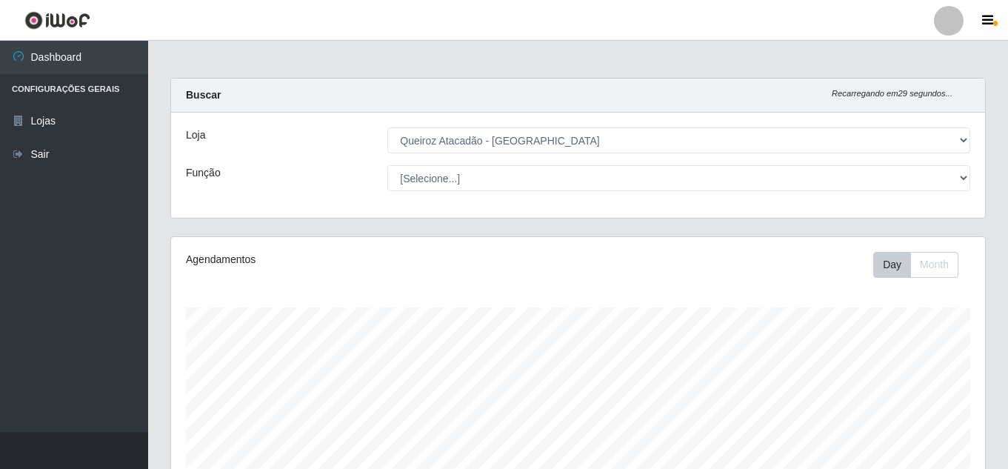
select select "225"
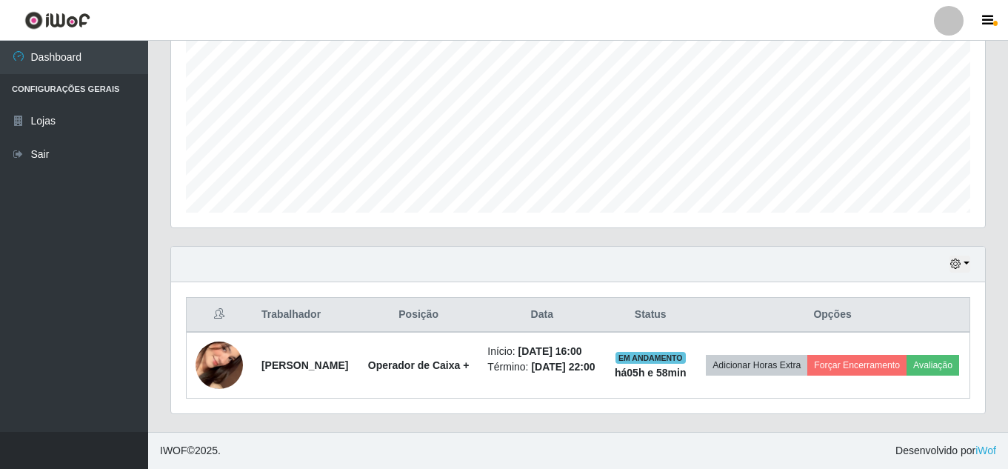
scroll to position [307, 814]
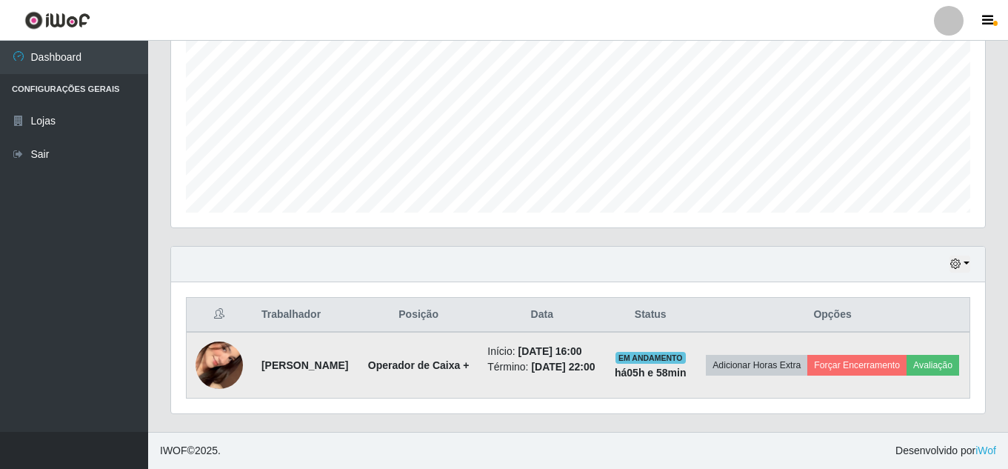
click at [226, 362] on img at bounding box center [219, 365] width 47 height 103
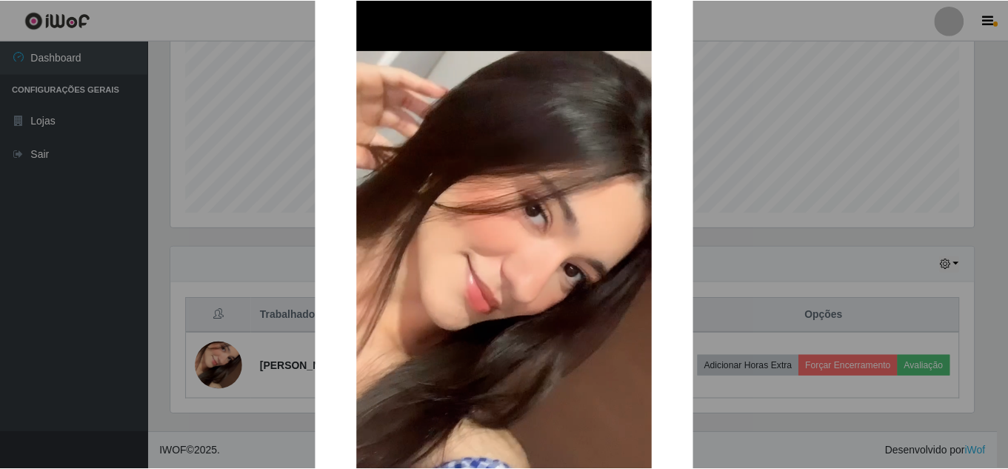
scroll to position [74, 0]
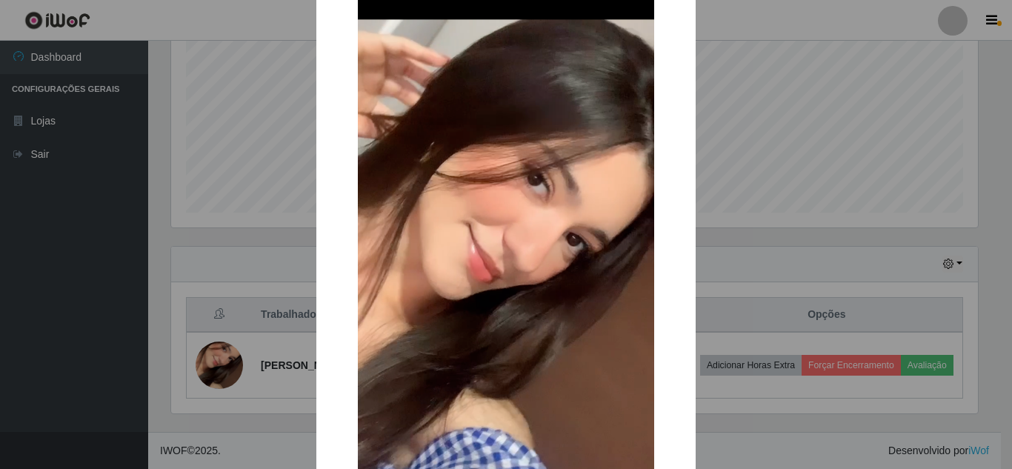
click at [752, 132] on div "× OK Cancel" at bounding box center [506, 234] width 1012 height 469
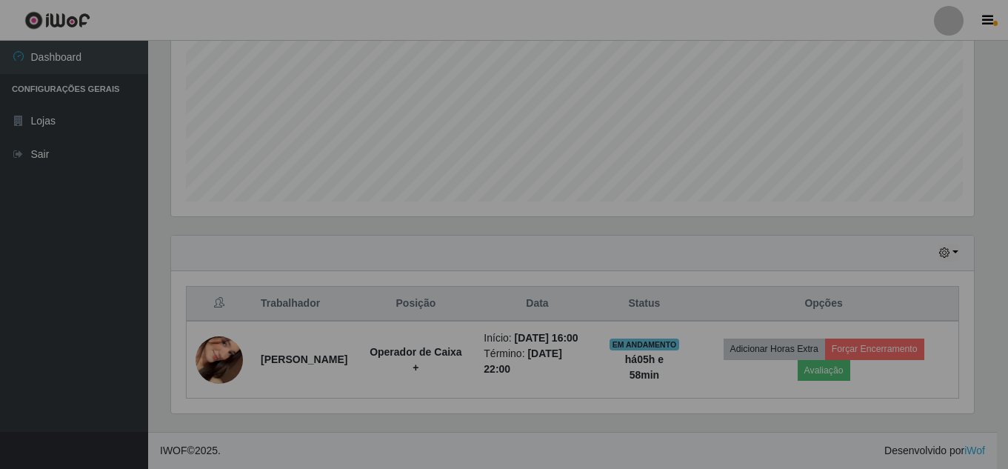
scroll to position [307, 814]
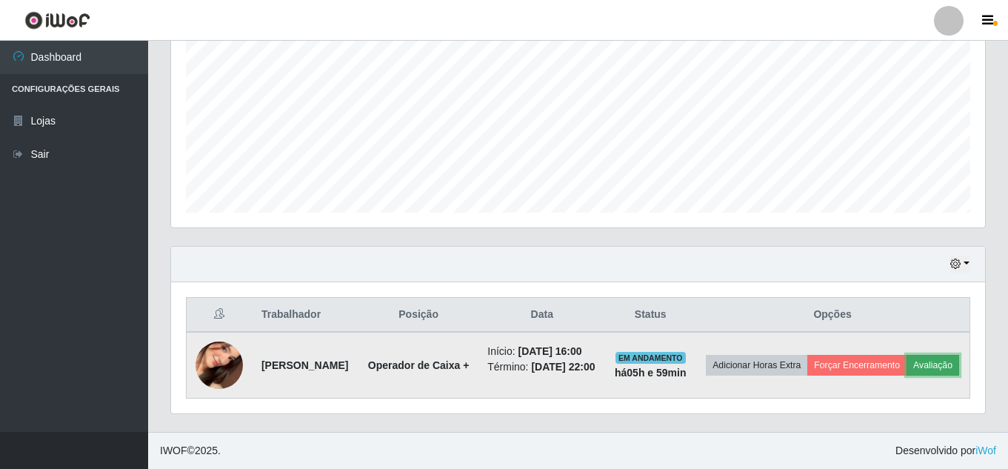
click at [907, 364] on button "Avaliação" at bounding box center [933, 365] width 53 height 21
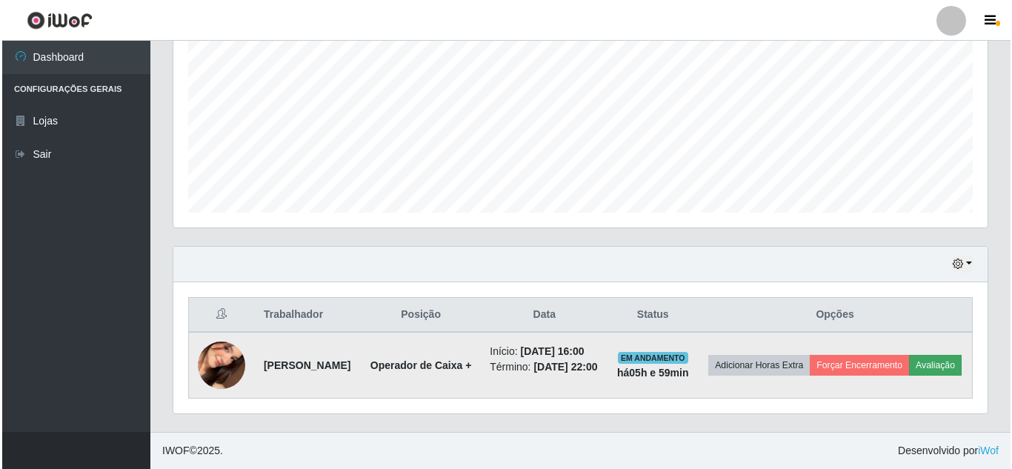
scroll to position [307, 807]
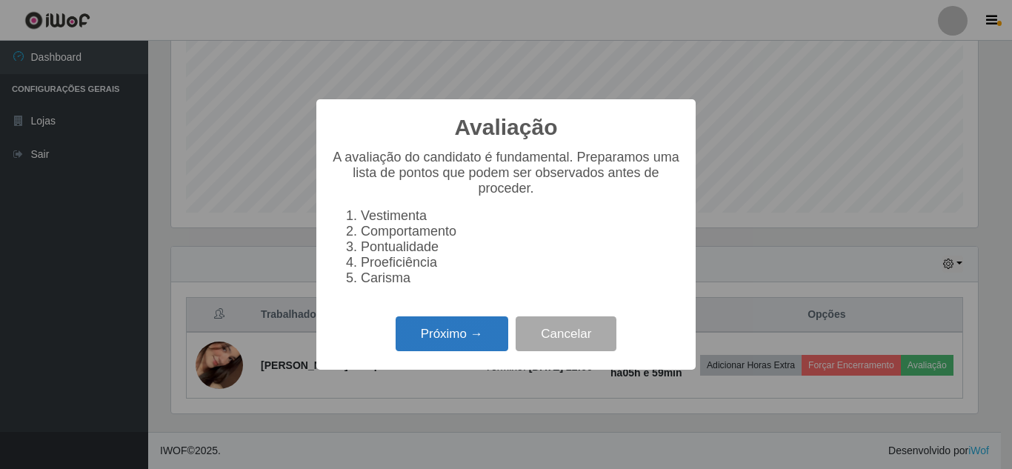
click at [444, 347] on button "Próximo →" at bounding box center [452, 333] width 113 height 35
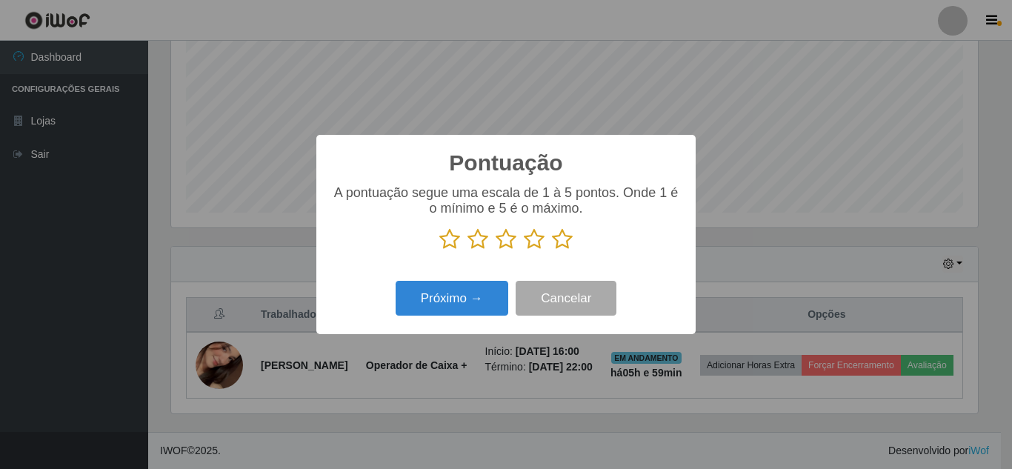
scroll to position [740643, 740144]
click at [458, 312] on button "Próximo →" at bounding box center [452, 298] width 113 height 35
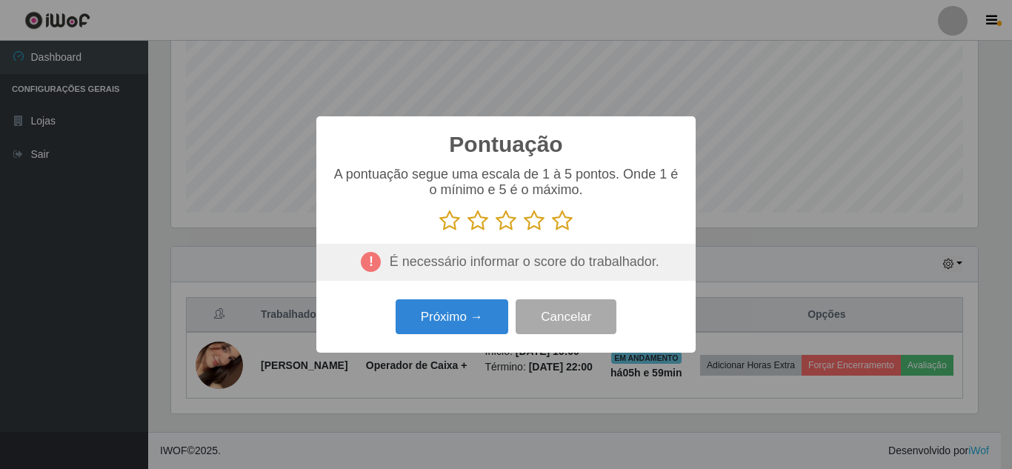
click at [571, 226] on icon at bounding box center [562, 221] width 21 height 22
click at [552, 232] on input "radio" at bounding box center [552, 232] width 0 height 0
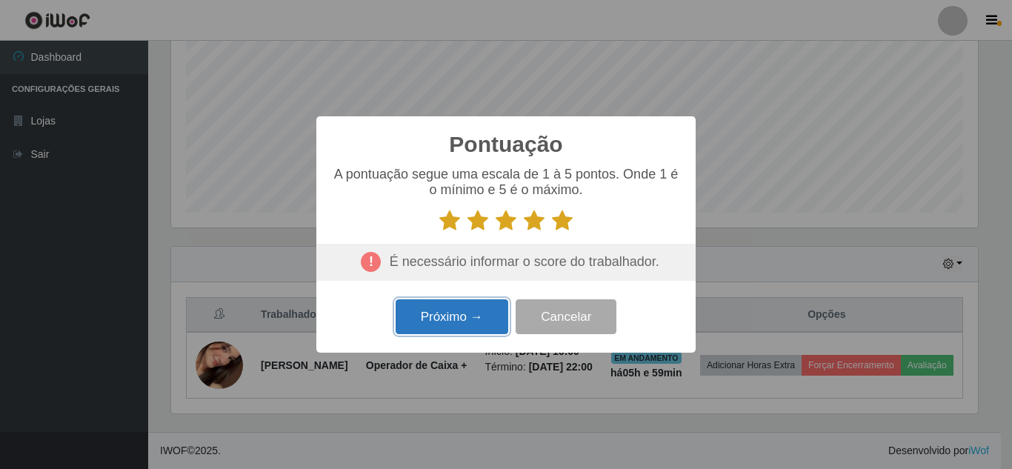
click at [470, 319] on button "Próximo →" at bounding box center [452, 316] width 113 height 35
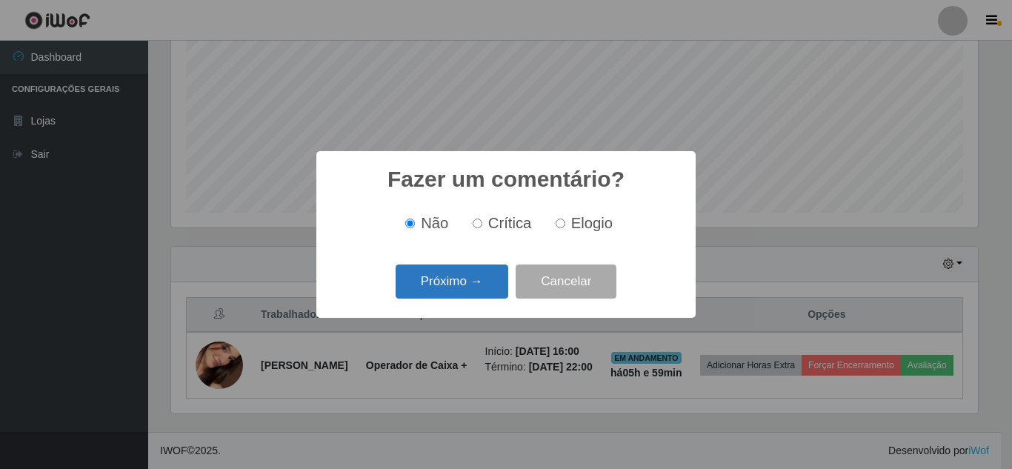
click at [462, 284] on button "Próximo →" at bounding box center [452, 282] width 113 height 35
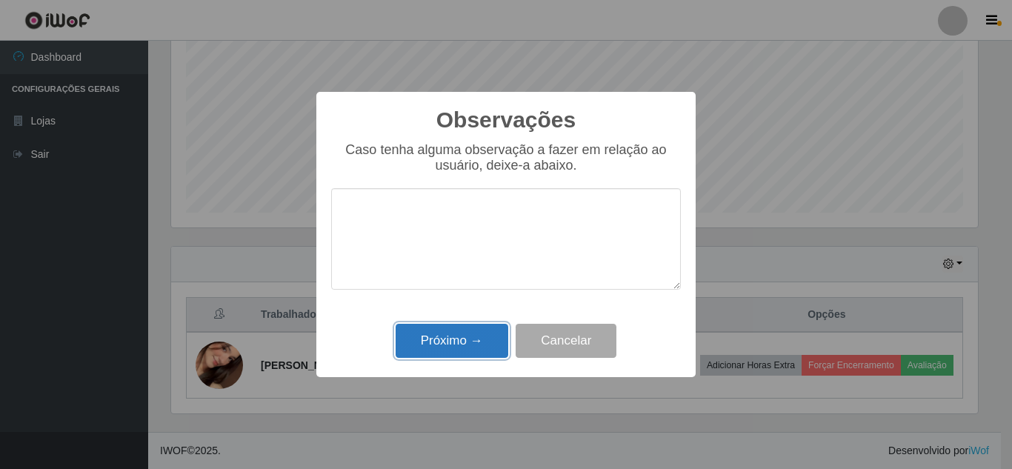
click at [464, 335] on button "Próximo →" at bounding box center [452, 341] width 113 height 35
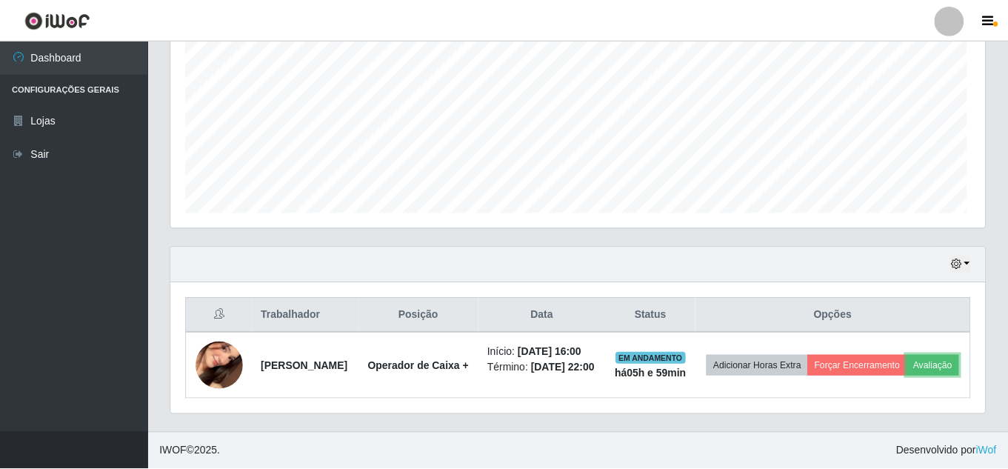
scroll to position [307, 814]
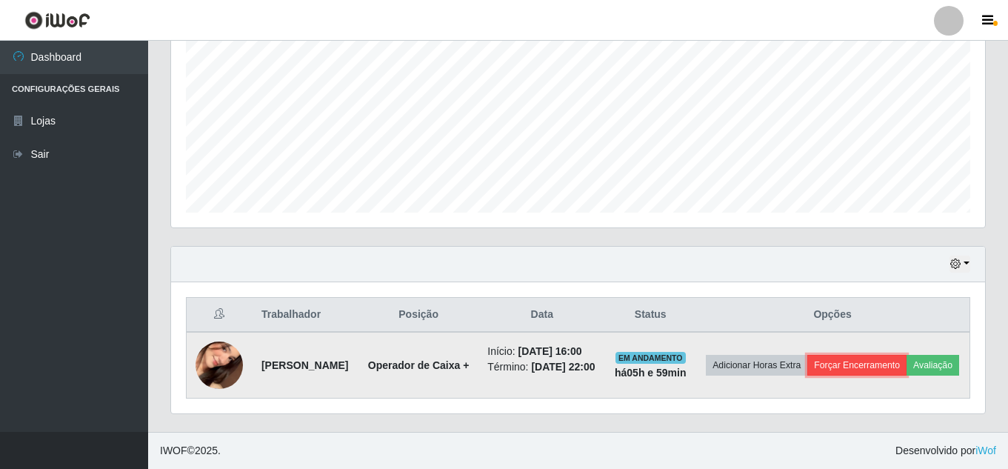
click at [900, 355] on button "Forçar Encerramento" at bounding box center [857, 365] width 99 height 21
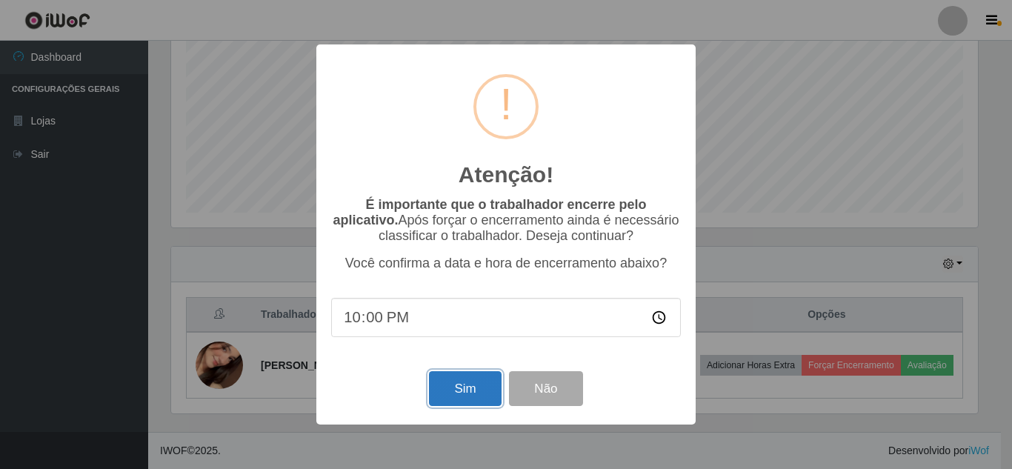
click at [458, 394] on button "Sim" at bounding box center [465, 388] width 72 height 35
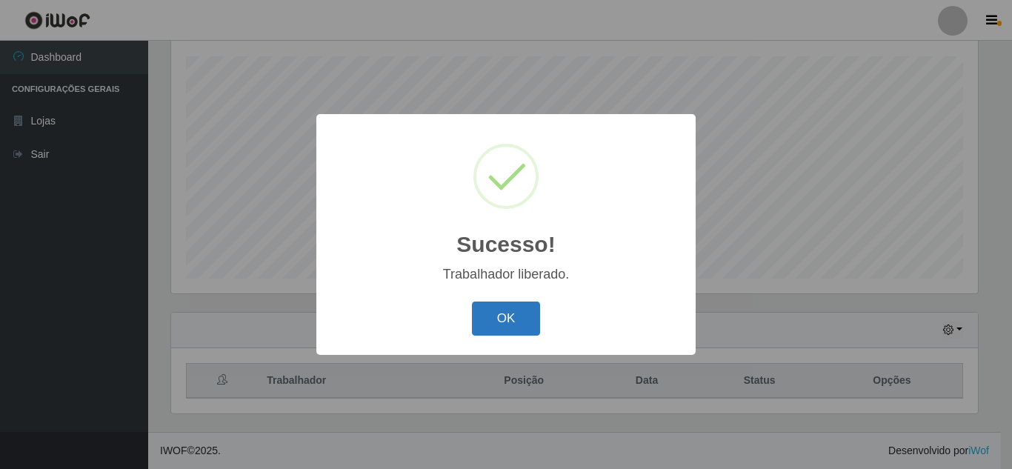
click at [505, 308] on button "OK" at bounding box center [506, 319] width 69 height 35
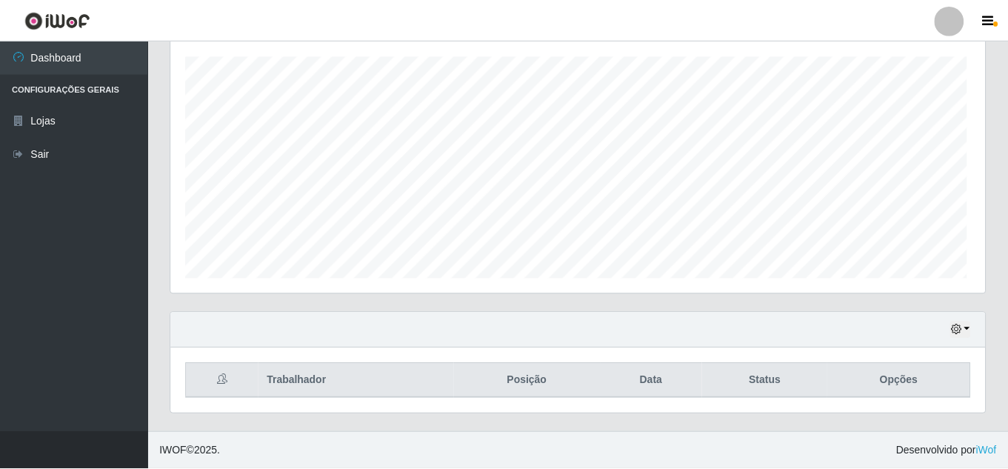
scroll to position [307, 814]
